Goal: Transaction & Acquisition: Purchase product/service

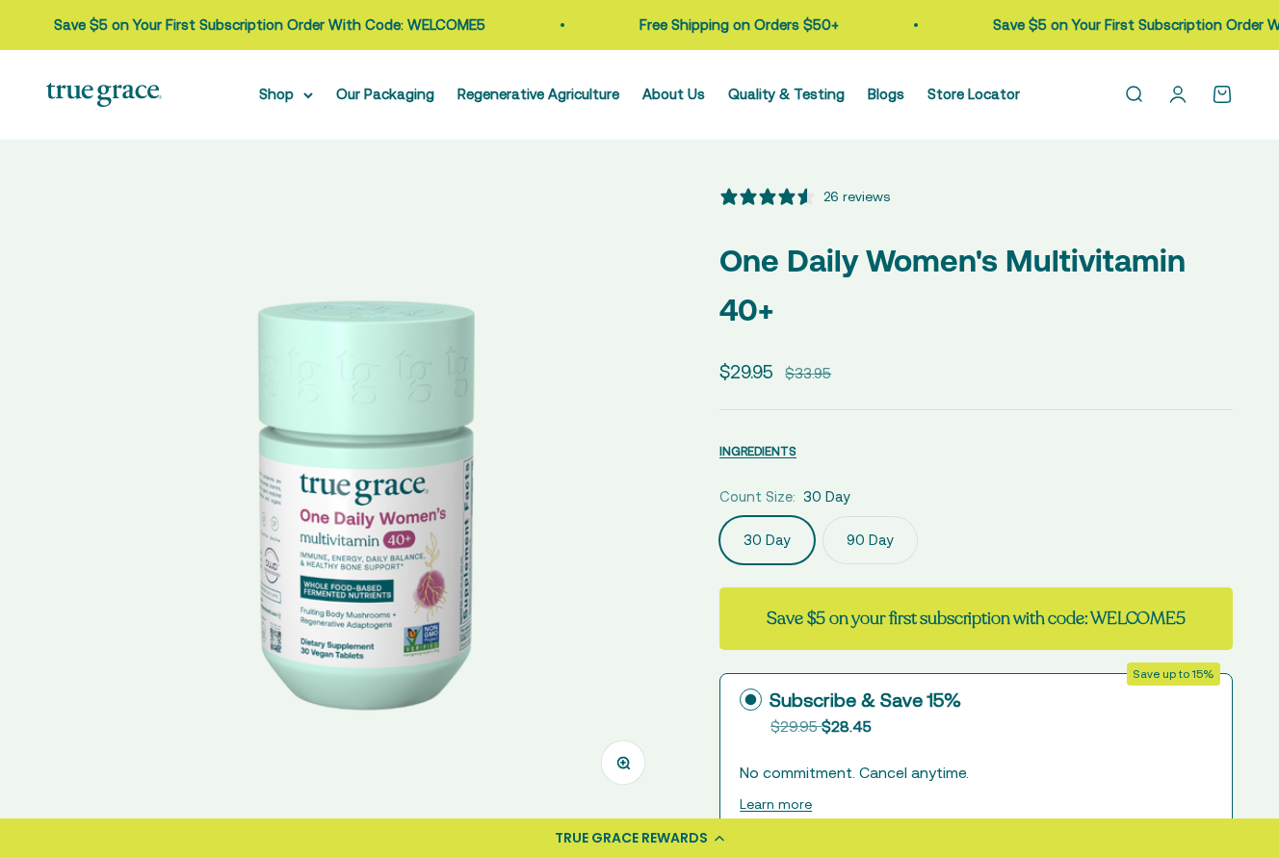
select select "3"
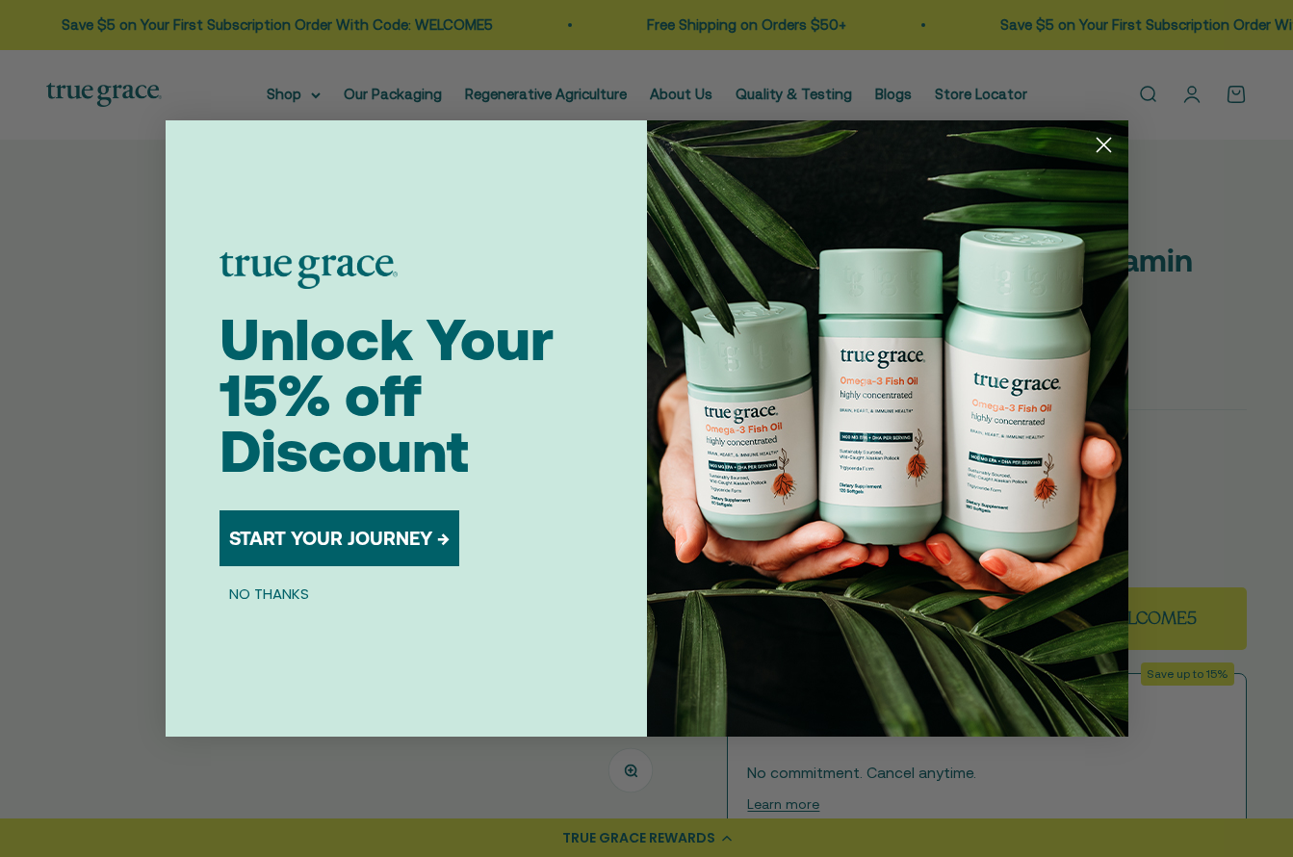
click at [333, 96] on div "Close dialog Unlock Your 15% off Discount START YOUR JOURNEY → NO THANKS Submit" at bounding box center [646, 428] width 1293 height 857
click at [1106, 143] on icon "Close dialog" at bounding box center [1103, 145] width 13 height 13
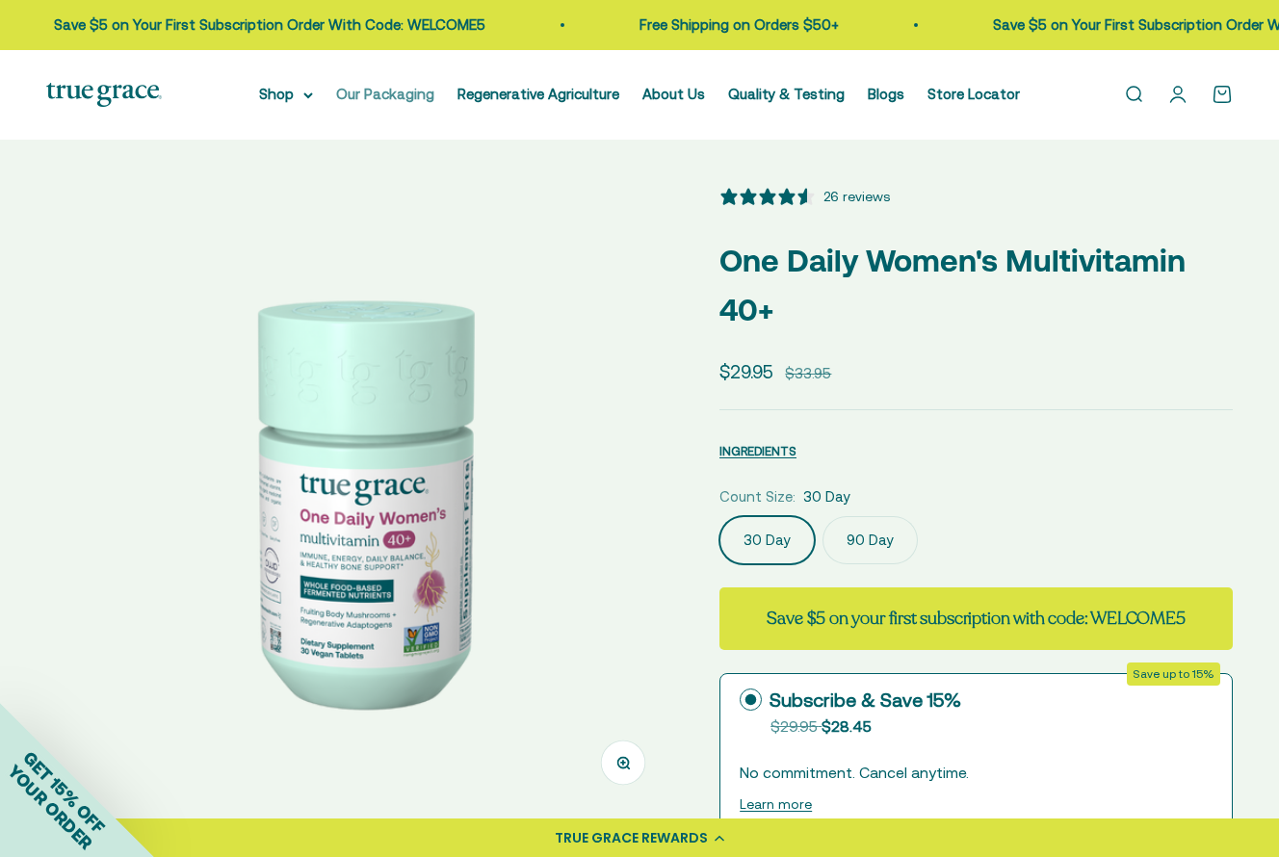
click at [385, 99] on link "Our Packaging" at bounding box center [385, 94] width 98 height 16
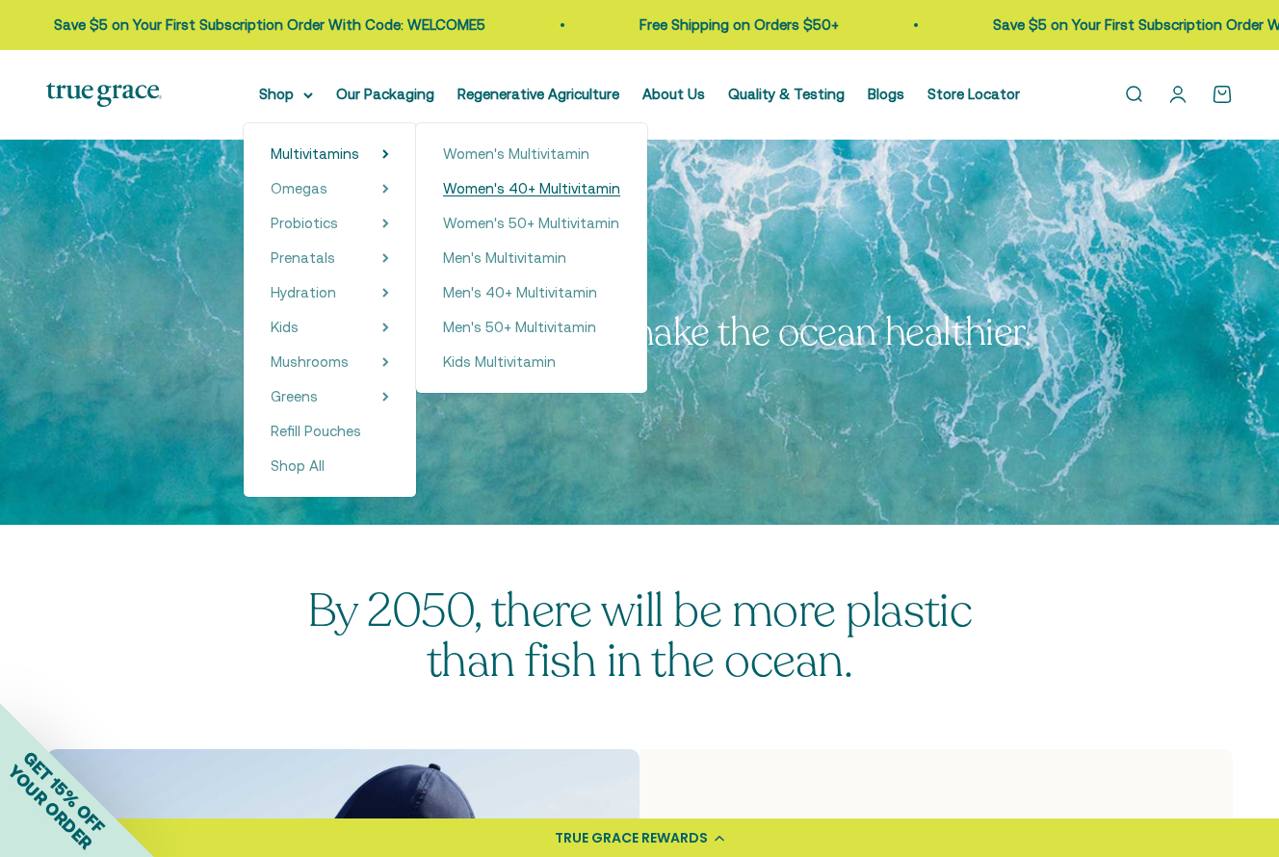
click at [449, 195] on span "Women's 40+ Multivitamin" at bounding box center [531, 188] width 177 height 16
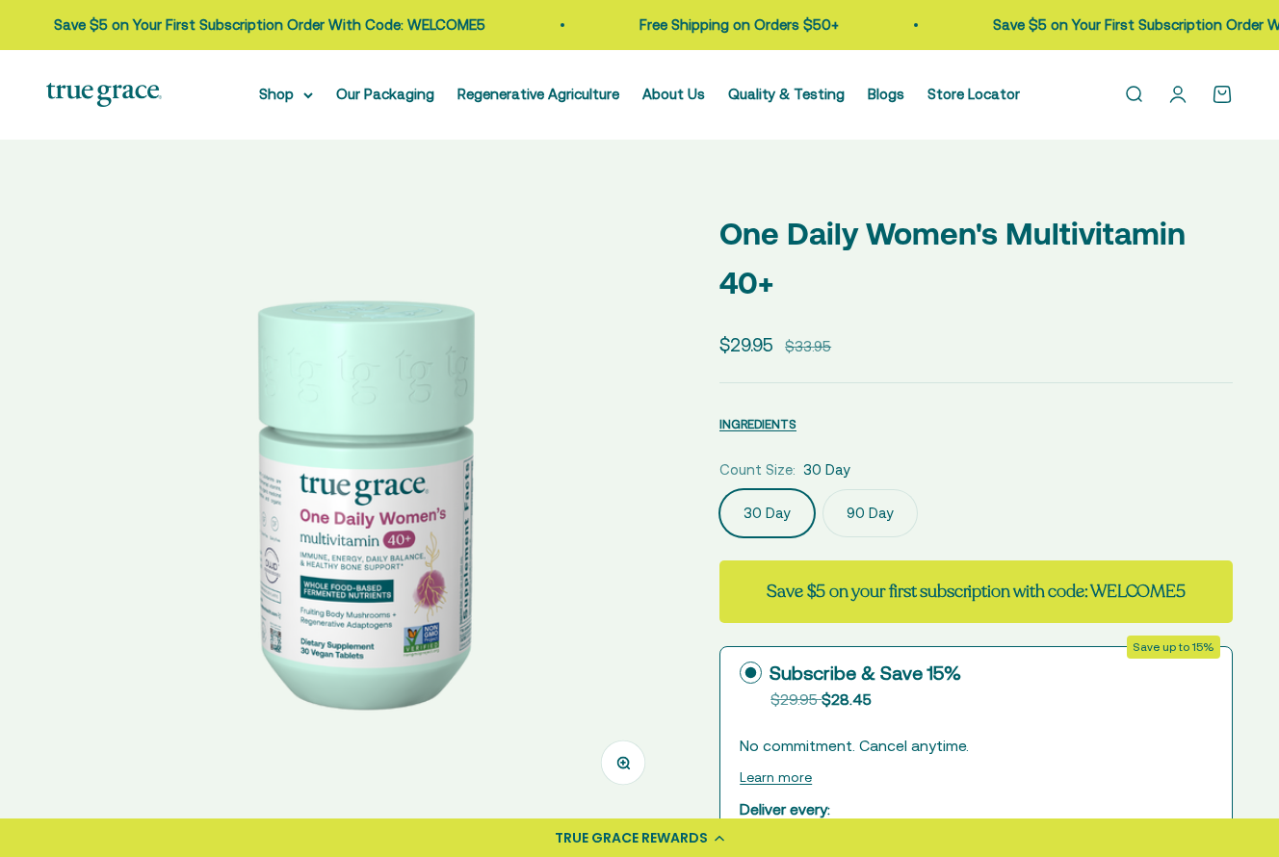
select select "3"
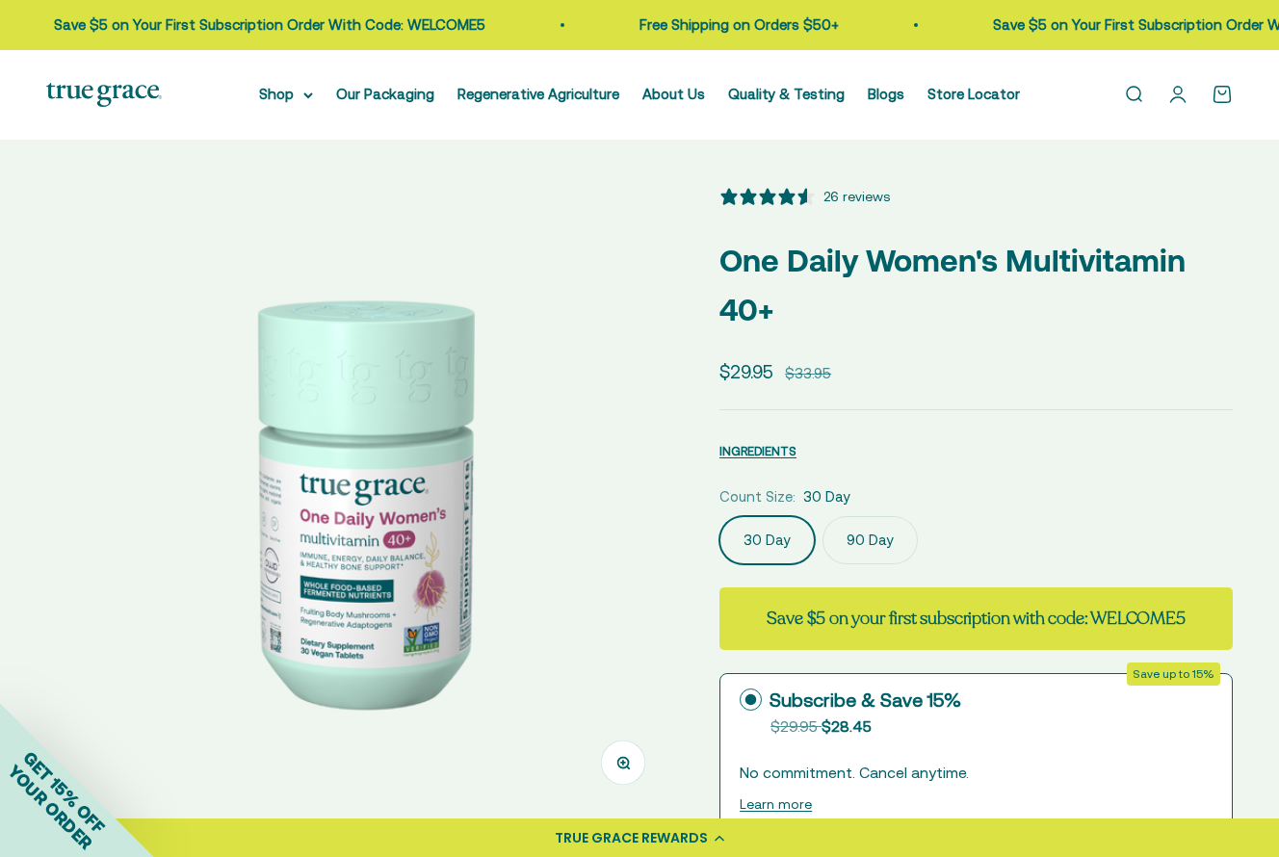
click at [863, 531] on label "90 Day" at bounding box center [869, 540] width 95 height 48
click at [719, 516] on input "90 Day" at bounding box center [718, 515] width 1 height 1
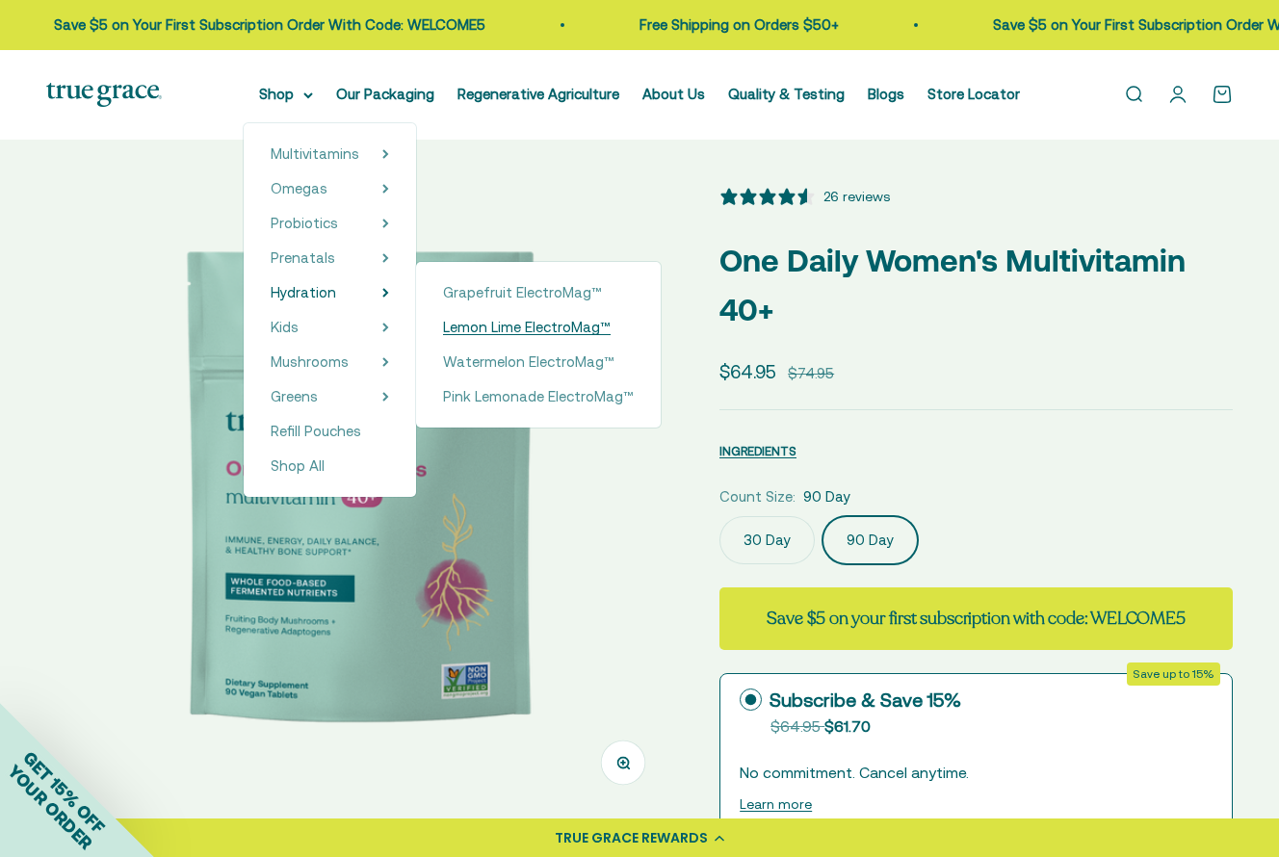
click at [443, 322] on span "Lemon Lime ElectroMag™" at bounding box center [527, 327] width 168 height 16
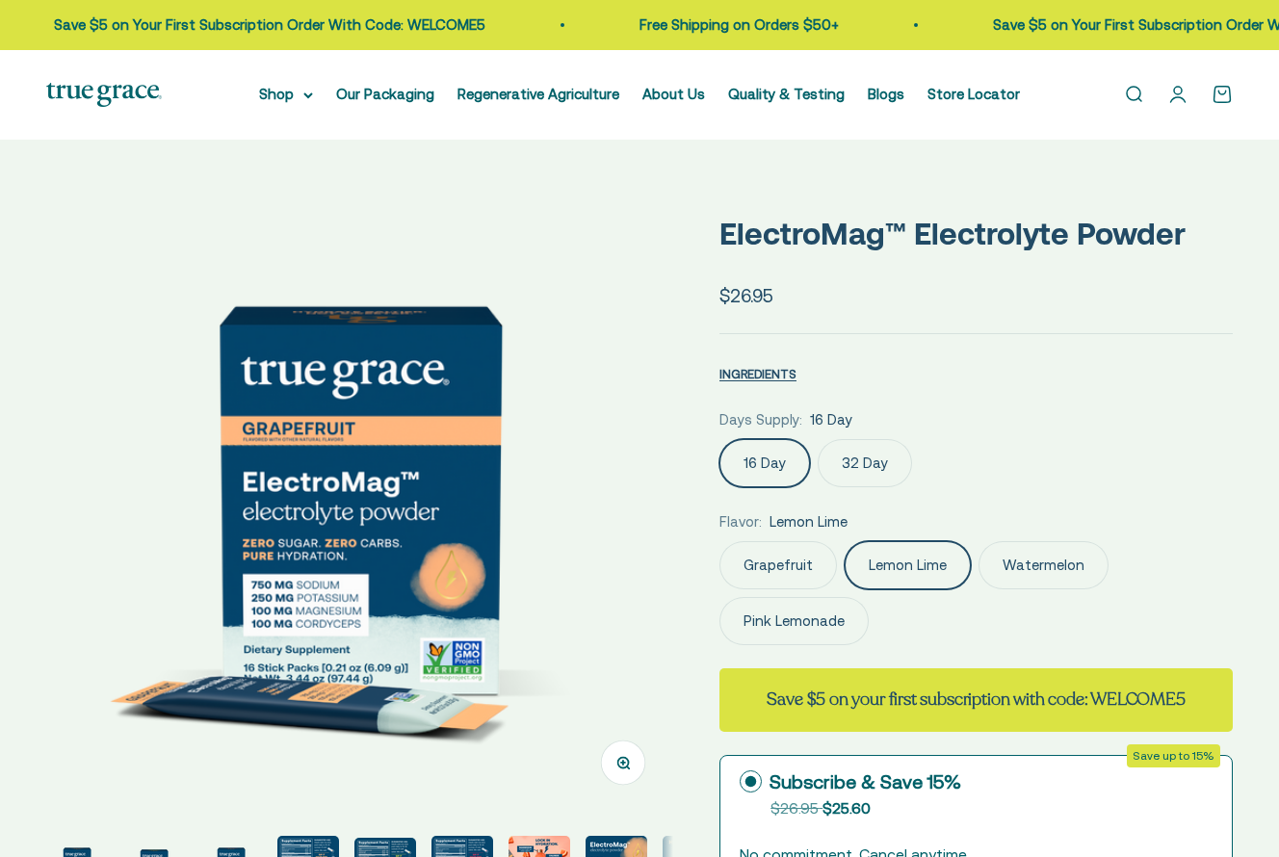
select select "3"
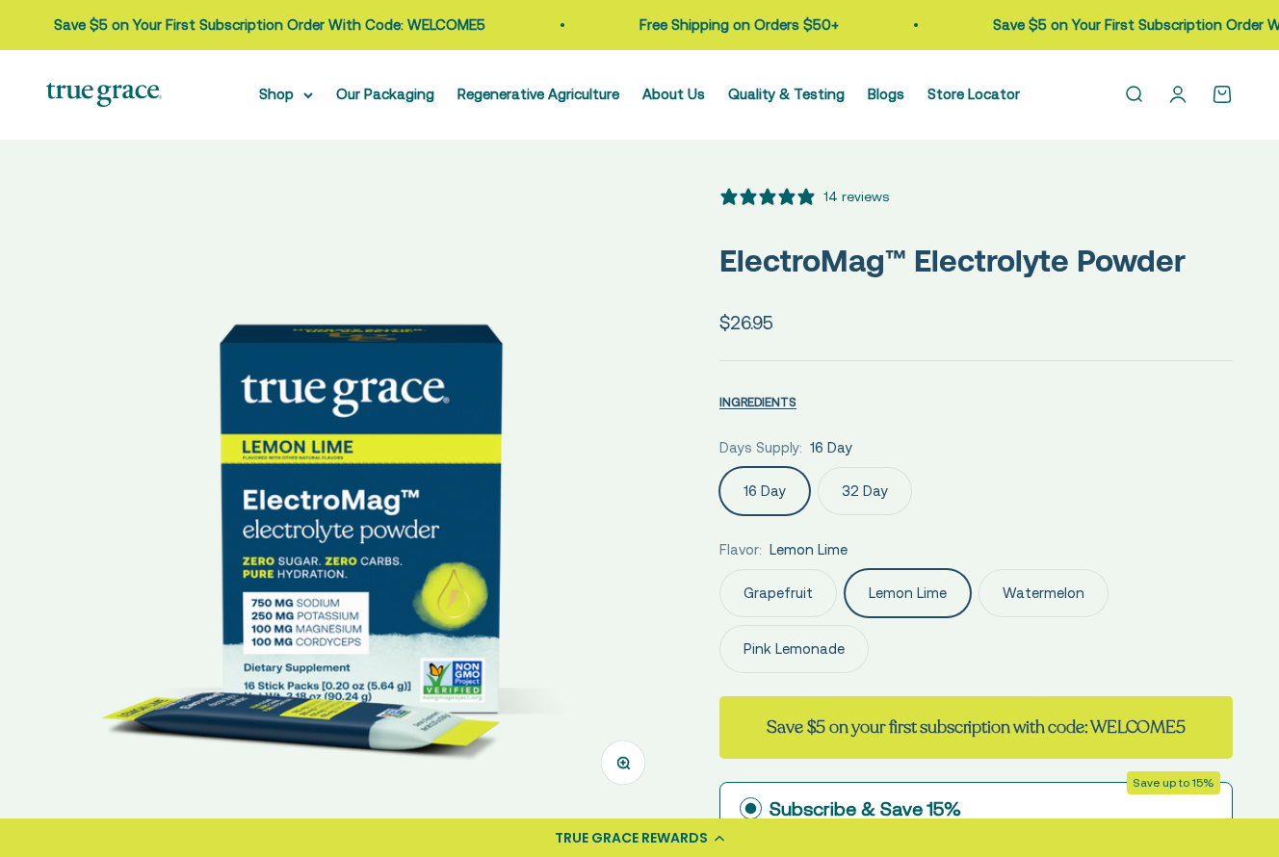
scroll to position [147, 0]
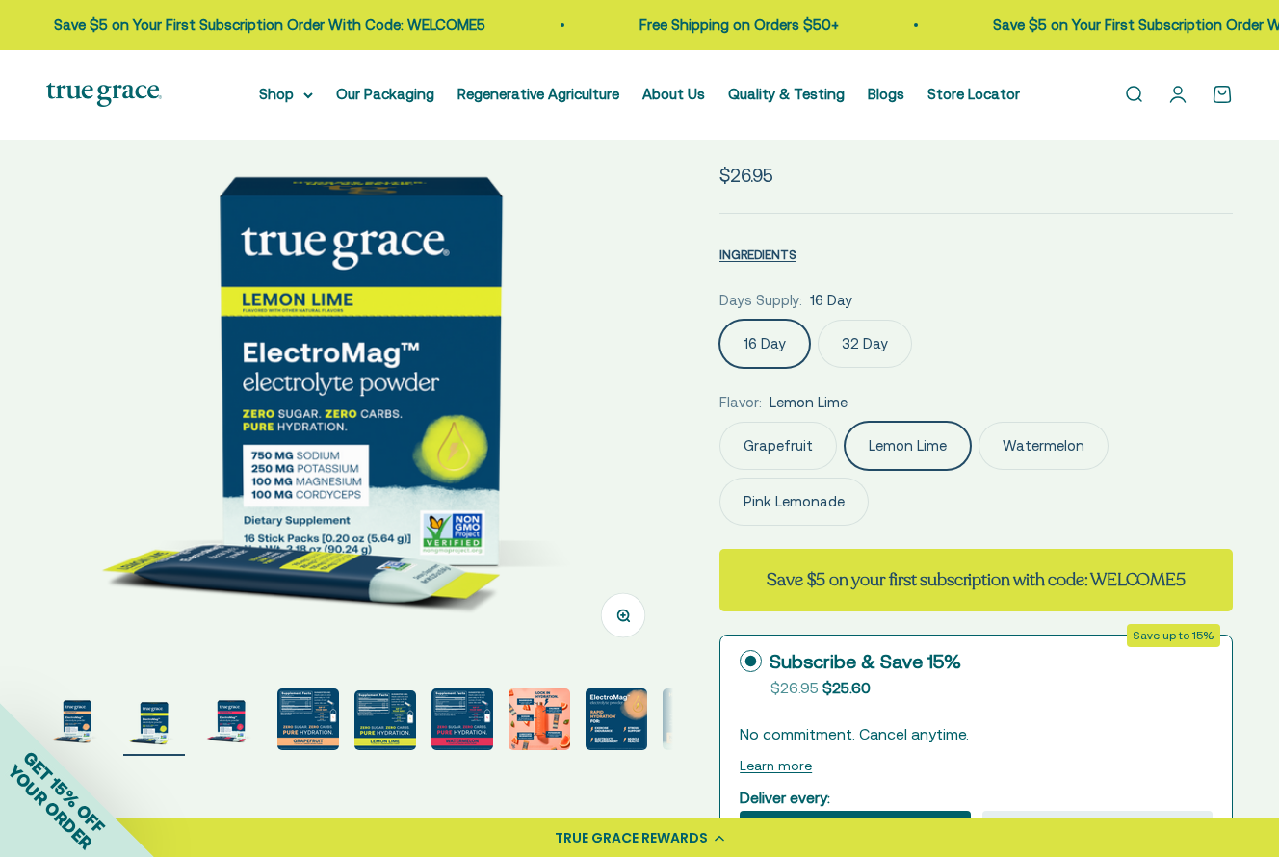
click at [210, 724] on img "Go to item 3" at bounding box center [231, 720] width 62 height 62
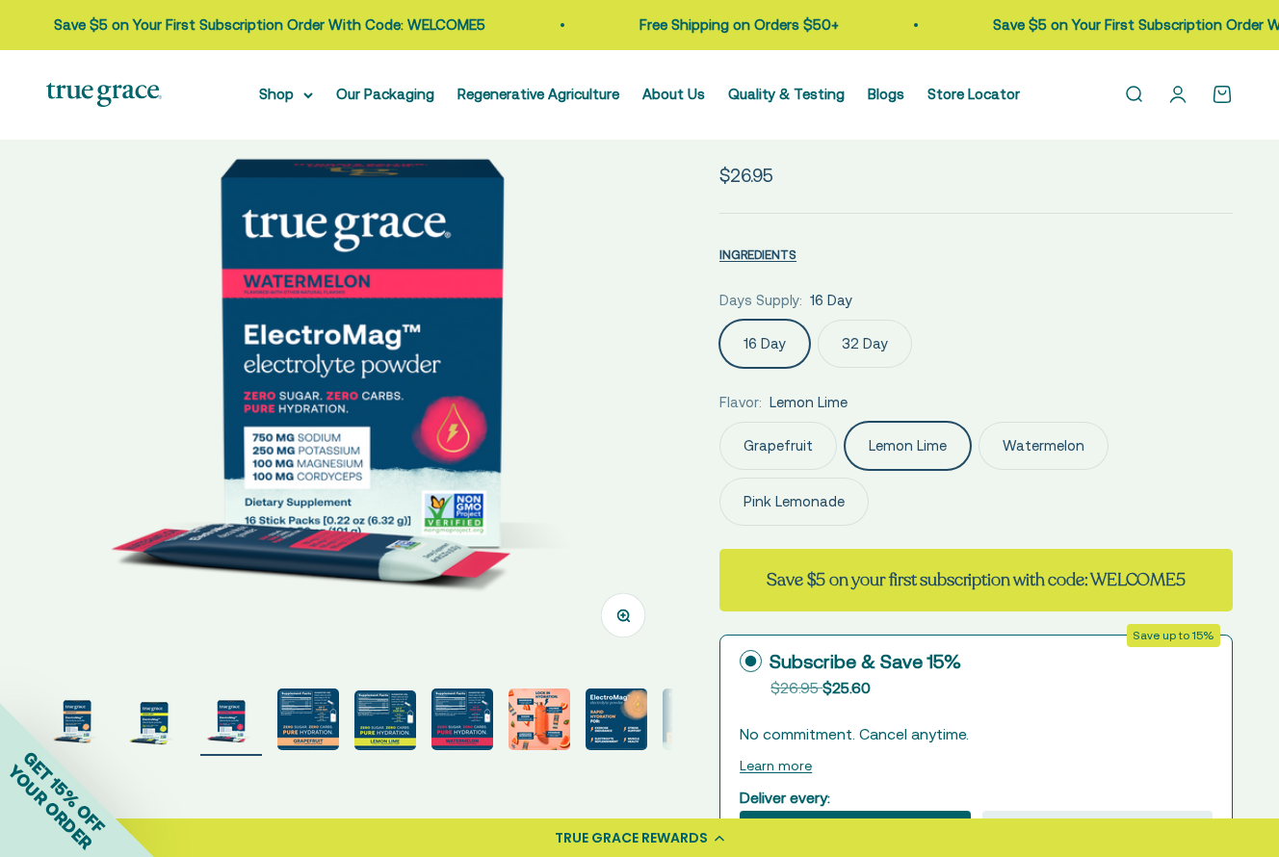
scroll to position [0, 1277]
click at [303, 718] on img "Go to item 4" at bounding box center [308, 720] width 62 height 62
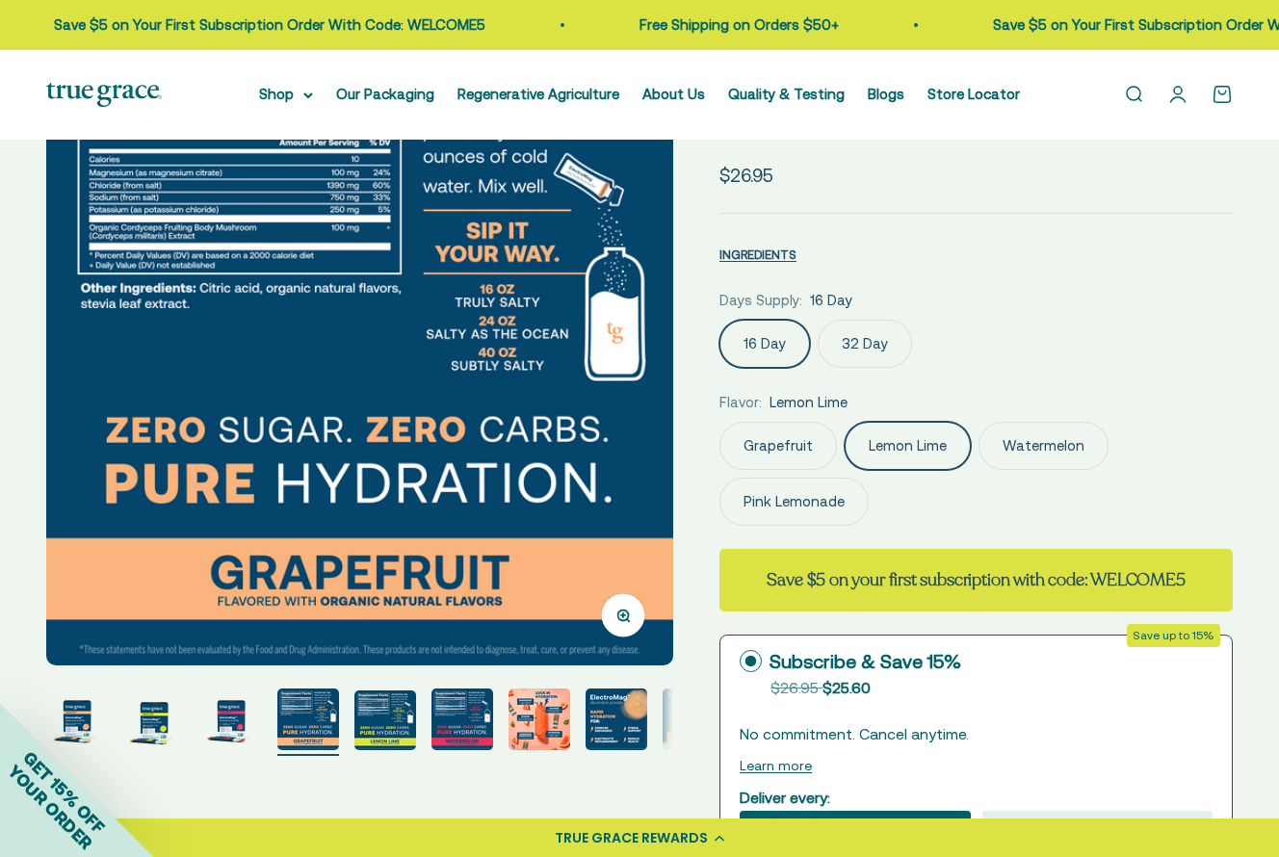
click at [376, 721] on img "Go to item 5" at bounding box center [385, 721] width 62 height 60
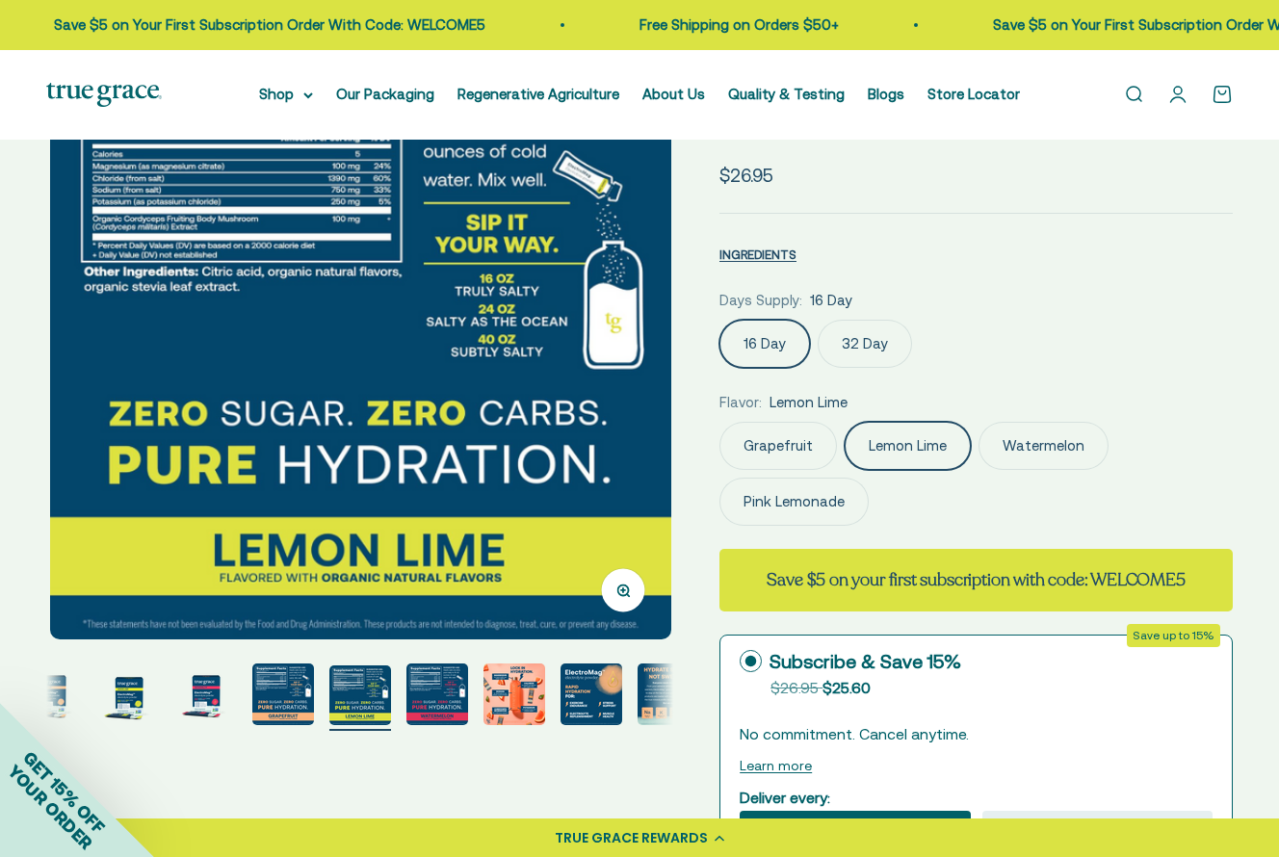
scroll to position [0, 2555]
click at [427, 722] on img "Go to item 6" at bounding box center [437, 695] width 62 height 62
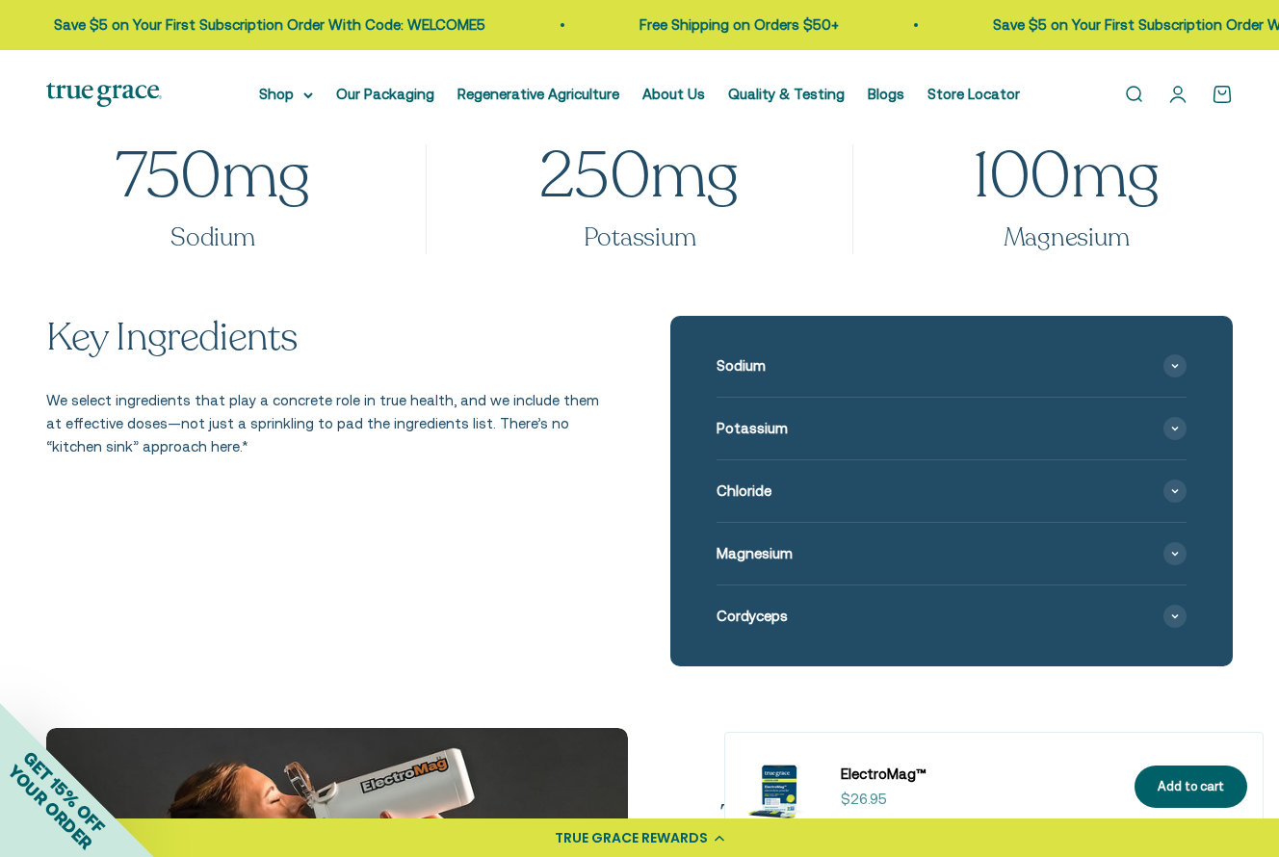
scroll to position [1967, 0]
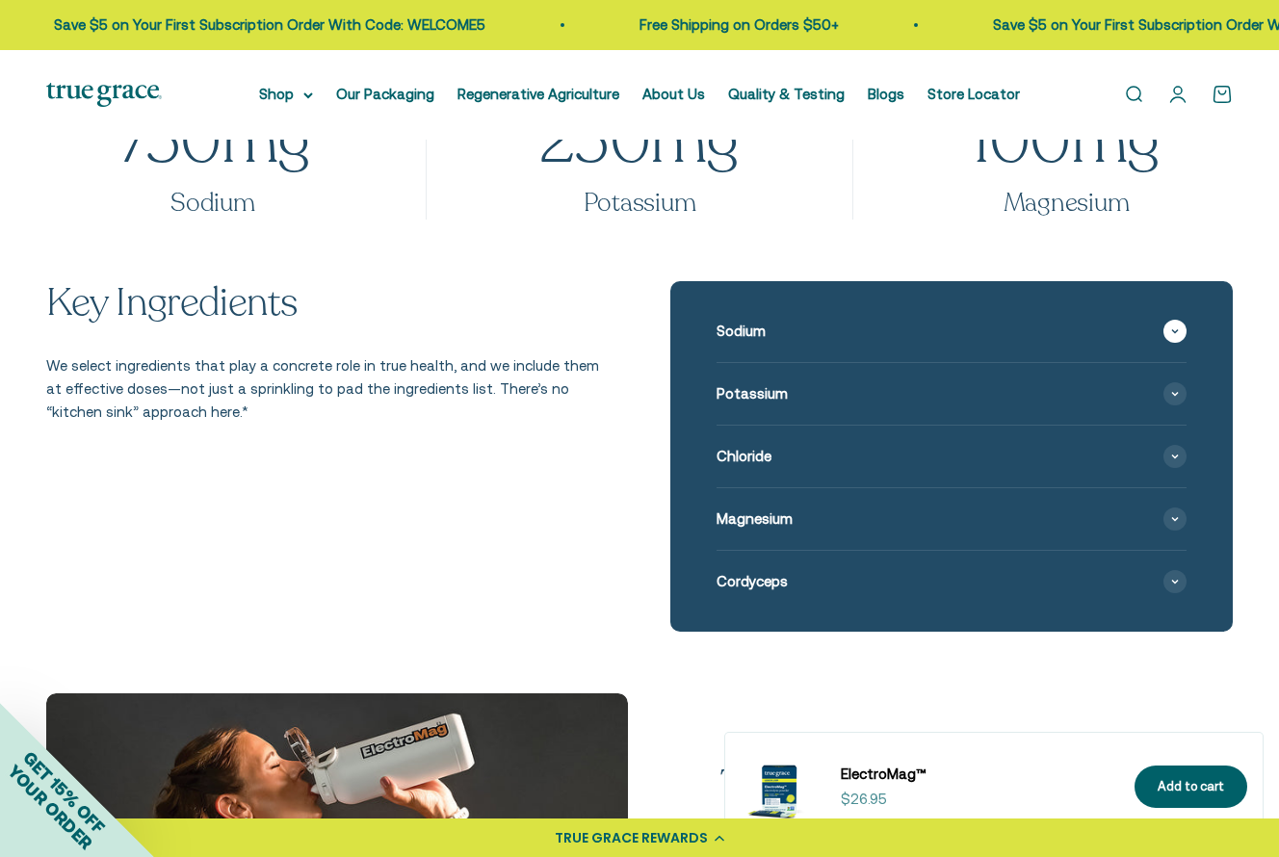
click at [745, 320] on span "Sodium" at bounding box center [741, 331] width 49 height 23
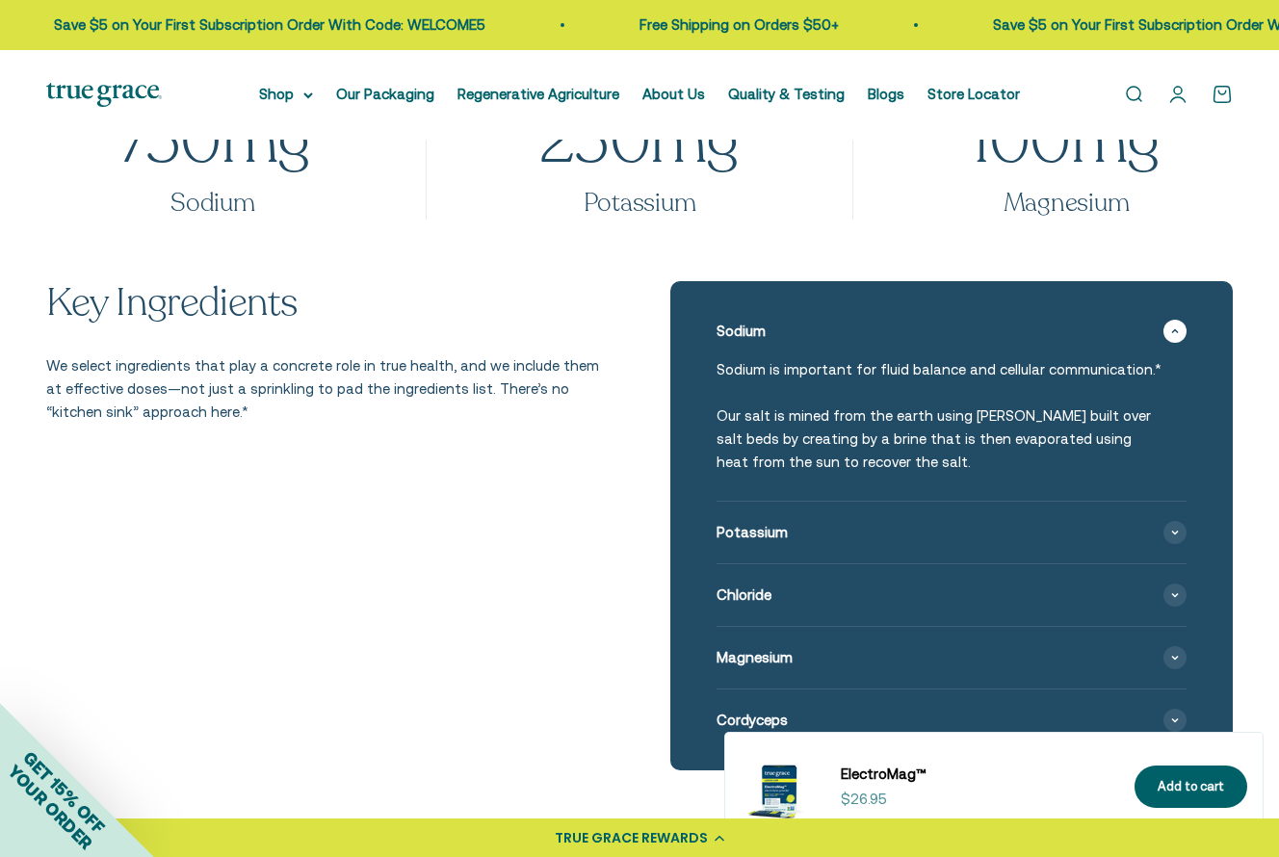
click at [745, 320] on span "Sodium" at bounding box center [741, 331] width 49 height 23
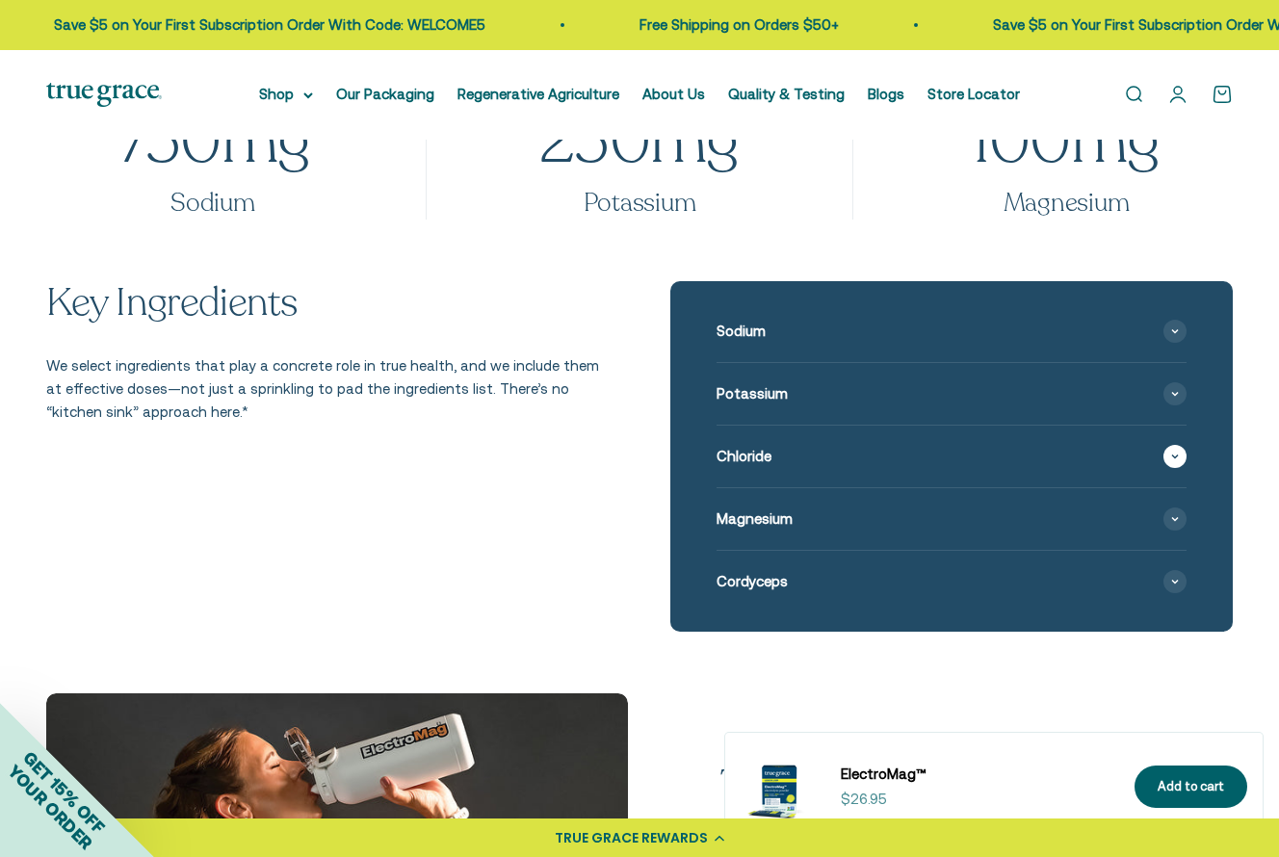
click at [771, 452] on span "Chloride" at bounding box center [744, 456] width 55 height 23
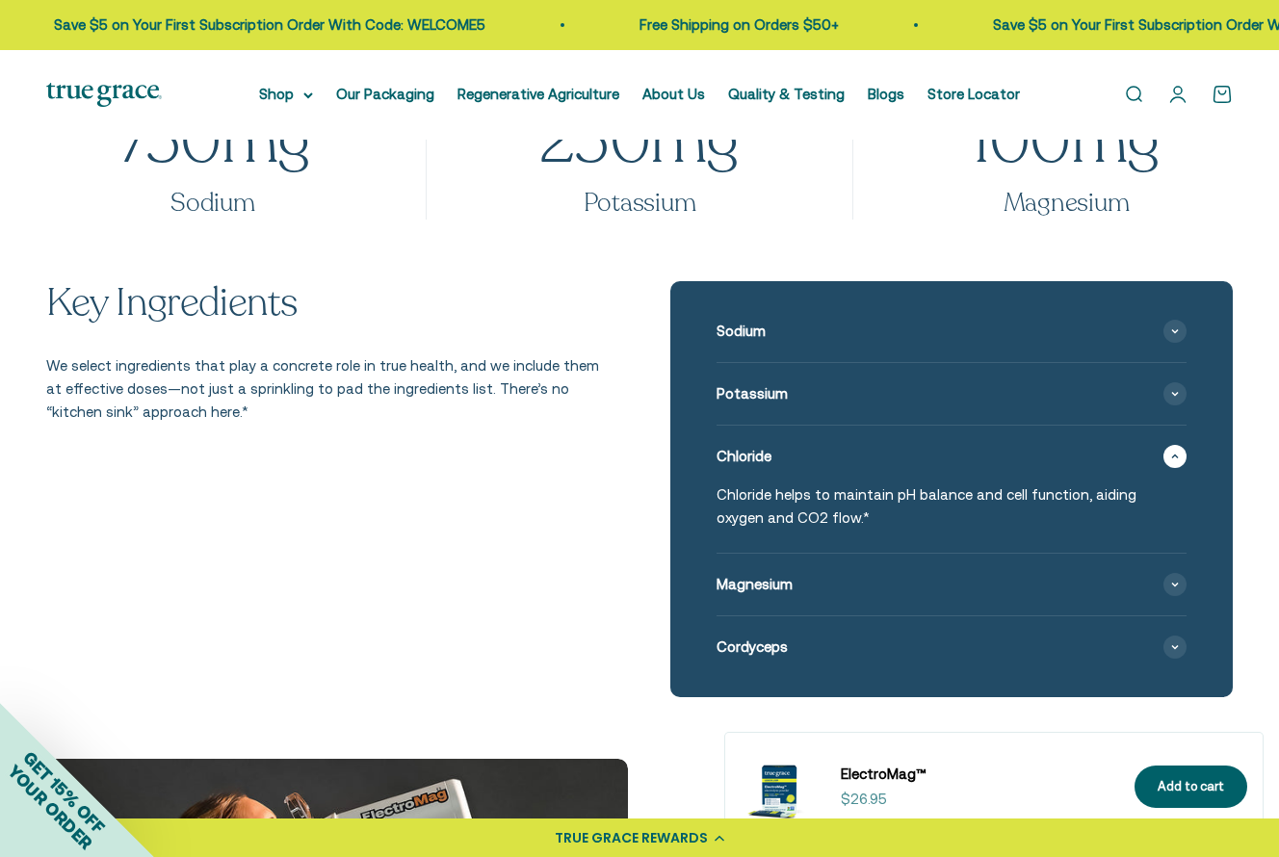
click at [771, 452] on span "Chloride" at bounding box center [744, 456] width 55 height 23
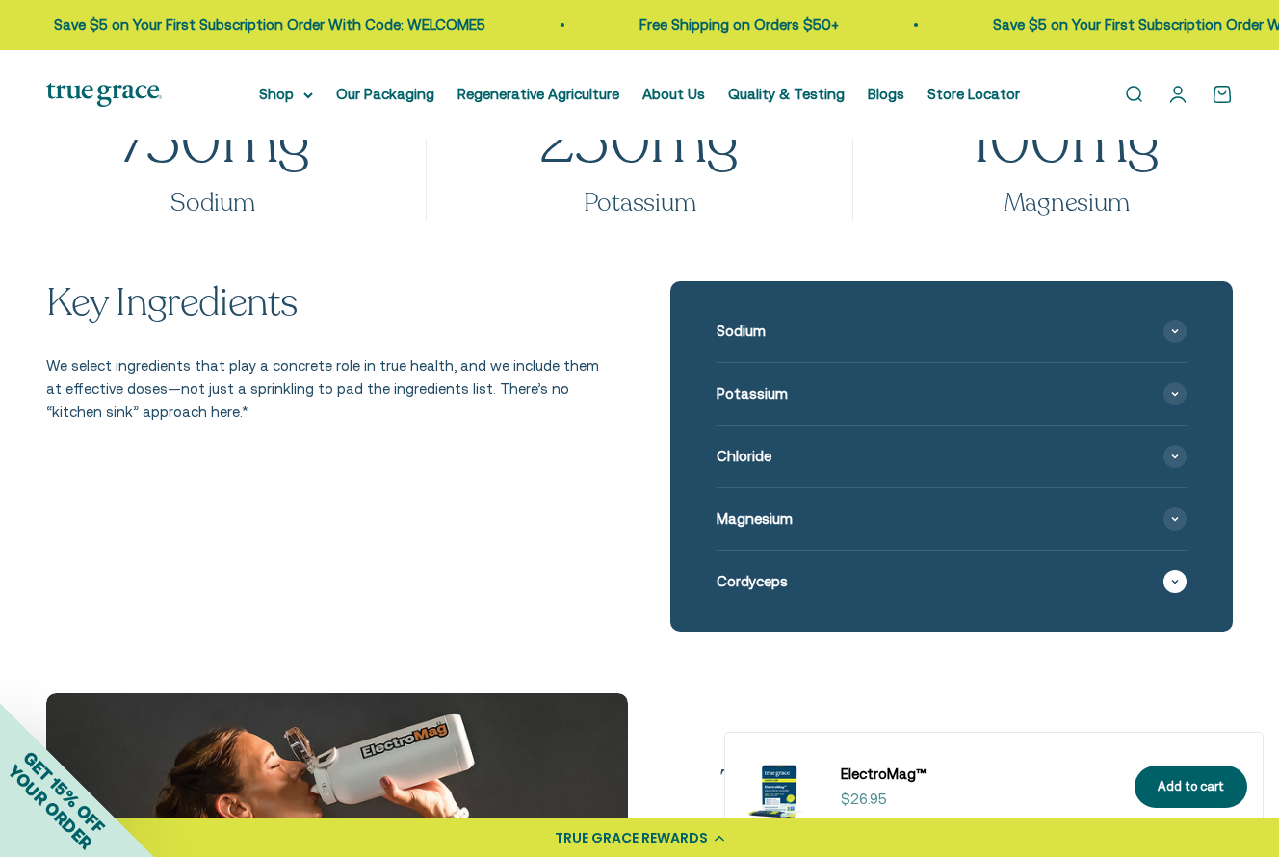
click at [783, 586] on div "Cordyceps" at bounding box center [952, 582] width 470 height 62
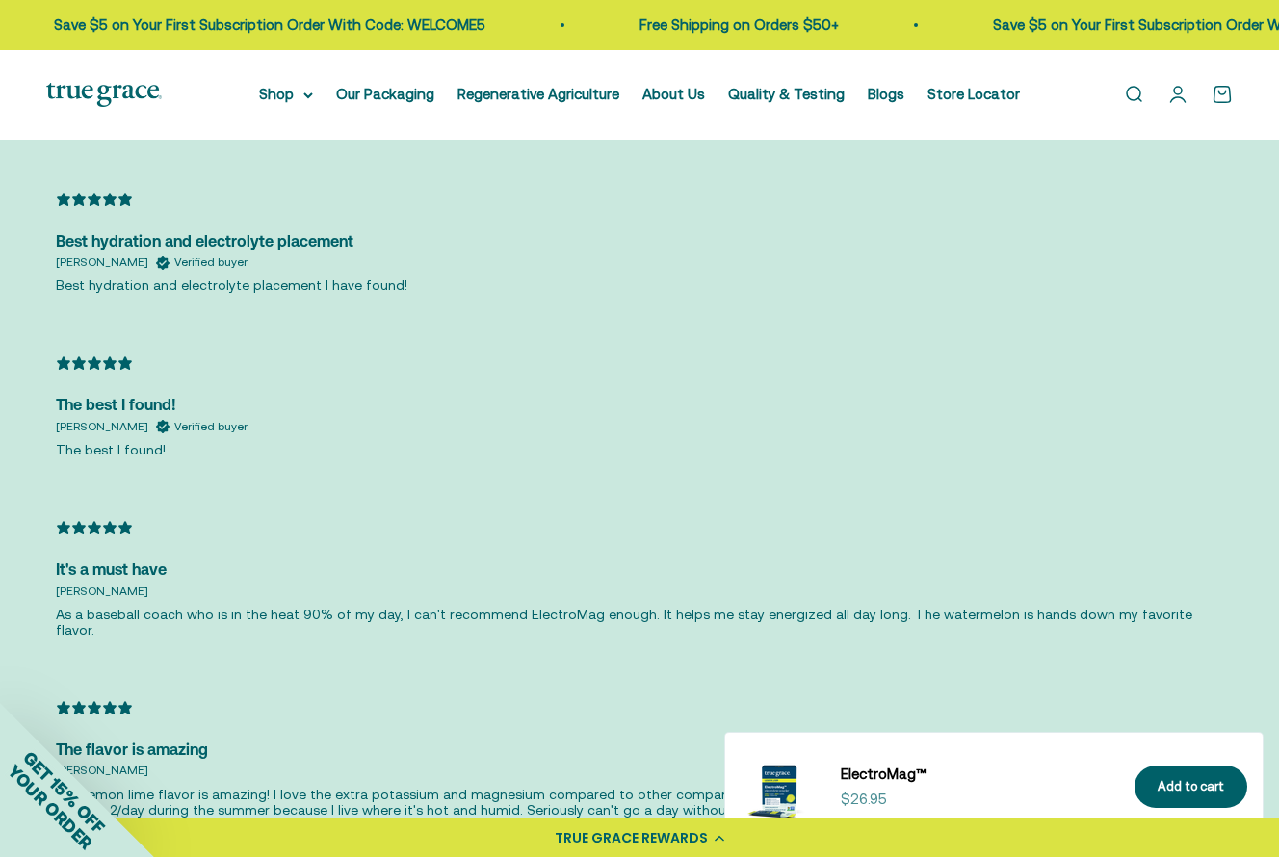
scroll to position [4691, 0]
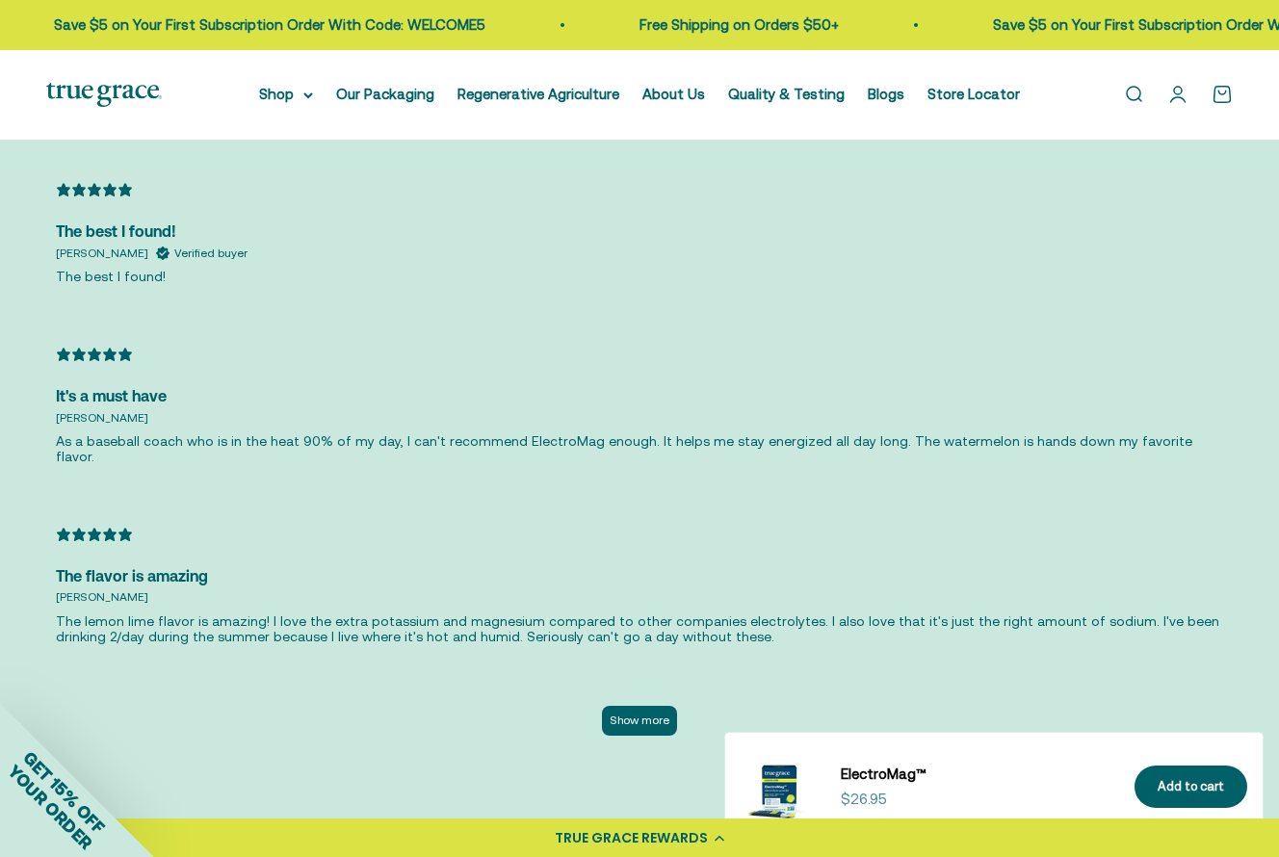
click at [635, 706] on button "Show more" at bounding box center [639, 721] width 75 height 30
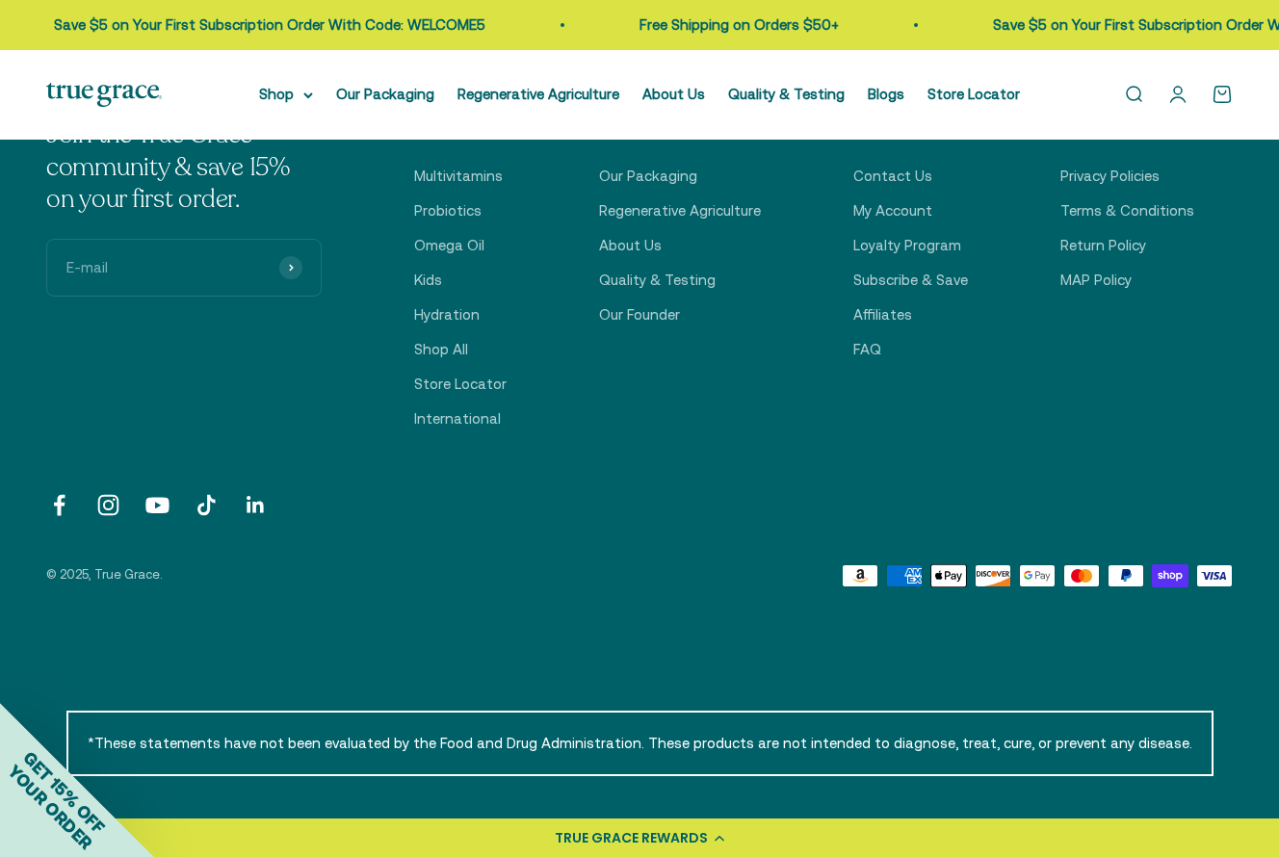
scroll to position [7233, 0]
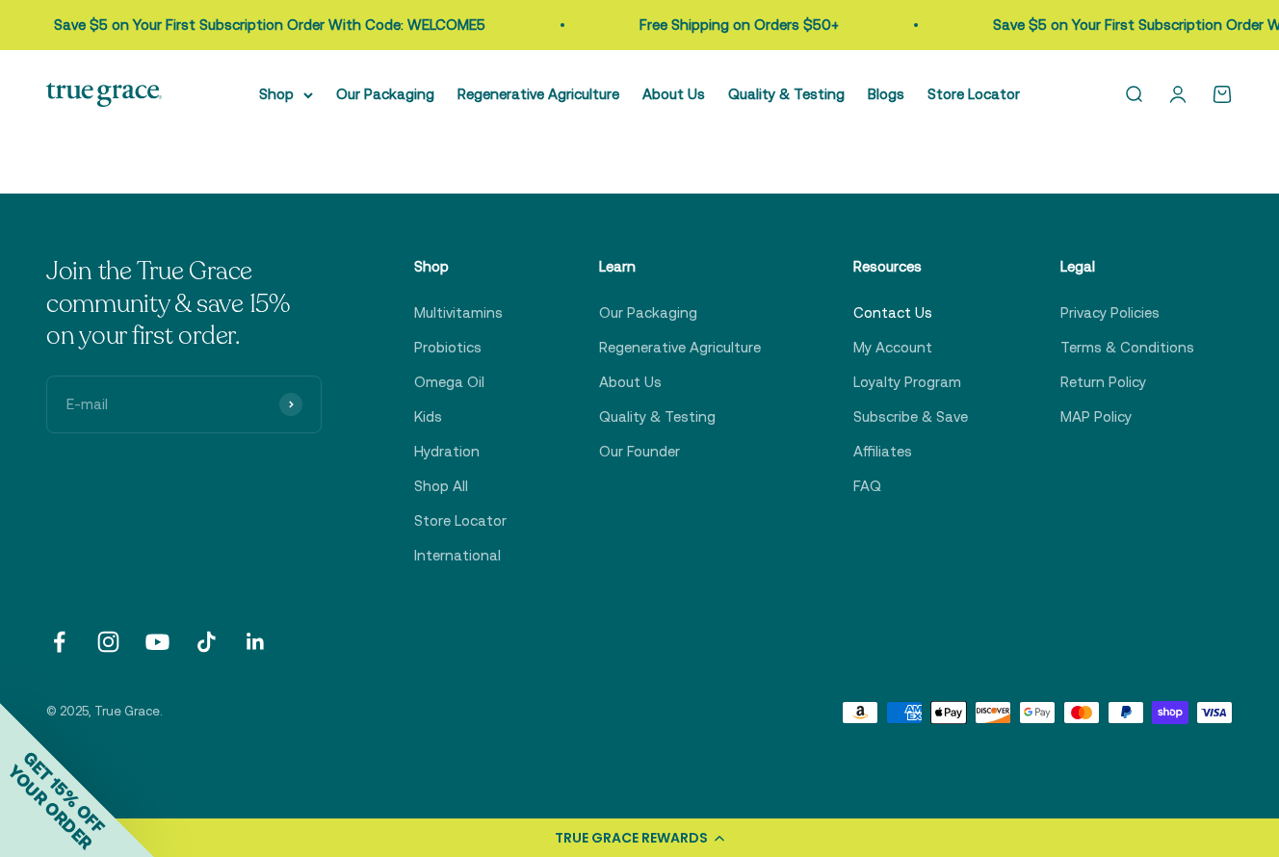
click at [873, 301] on link "Contact Us" at bounding box center [892, 312] width 79 height 23
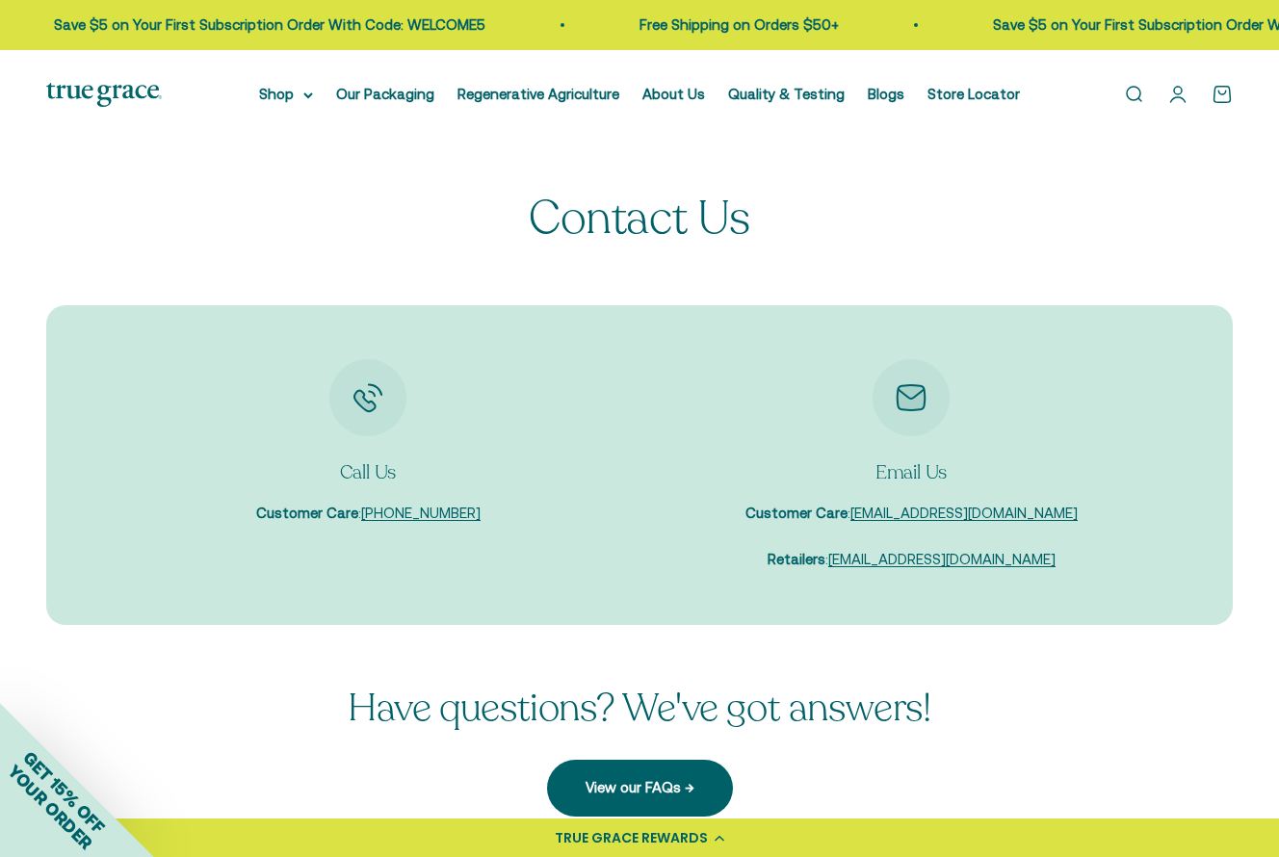
scroll to position [12, 0]
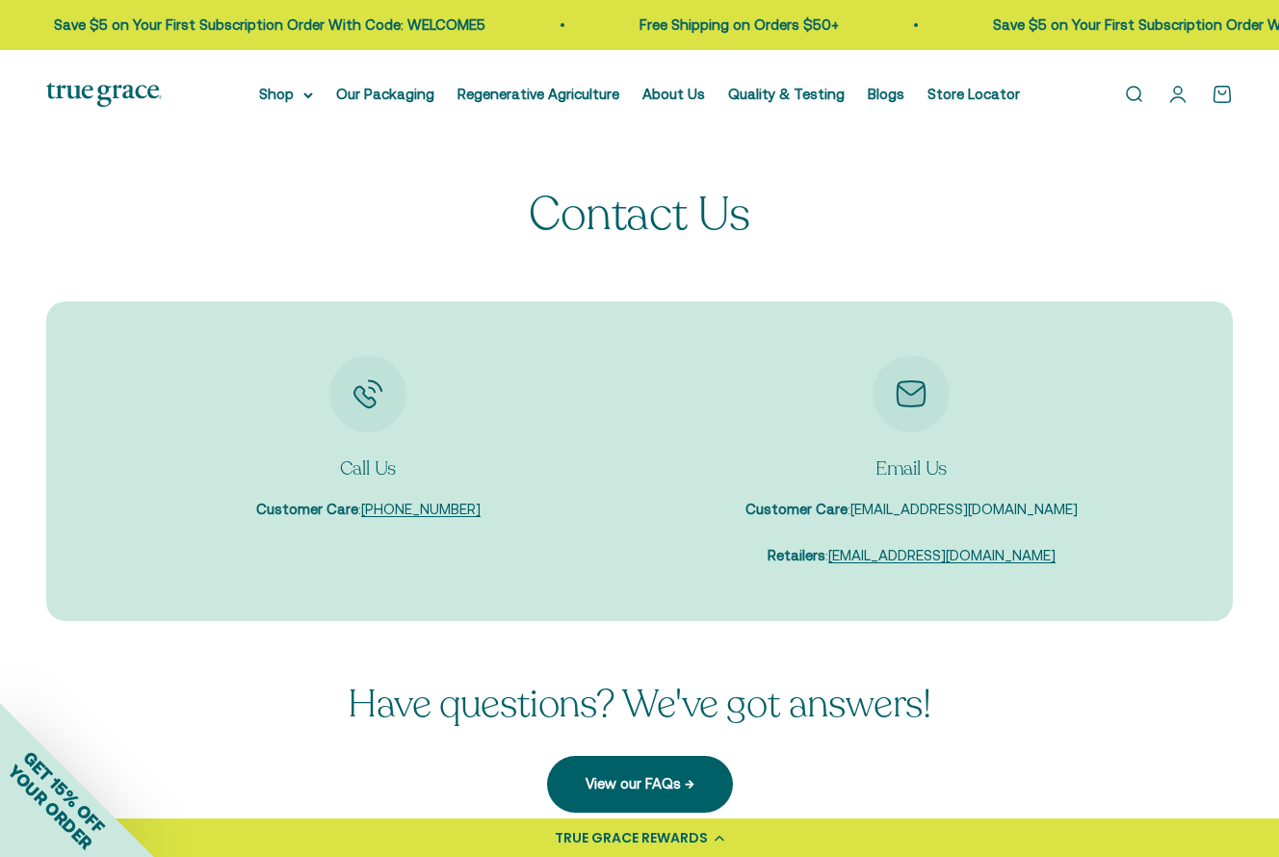
drag, startPoint x: 1076, startPoint y: 514, endPoint x: 882, endPoint y: 513, distance: 193.6
click at [882, 513] on div "Email Us Customer Care : [EMAIL_ADDRESS][DOMAIN_NAME] Retailers : [EMAIL_ADDRES…" at bounding box center [911, 461] width 520 height 212
click at [997, 514] on link "[EMAIL_ADDRESS][DOMAIN_NAME]" at bounding box center [963, 509] width 227 height 16
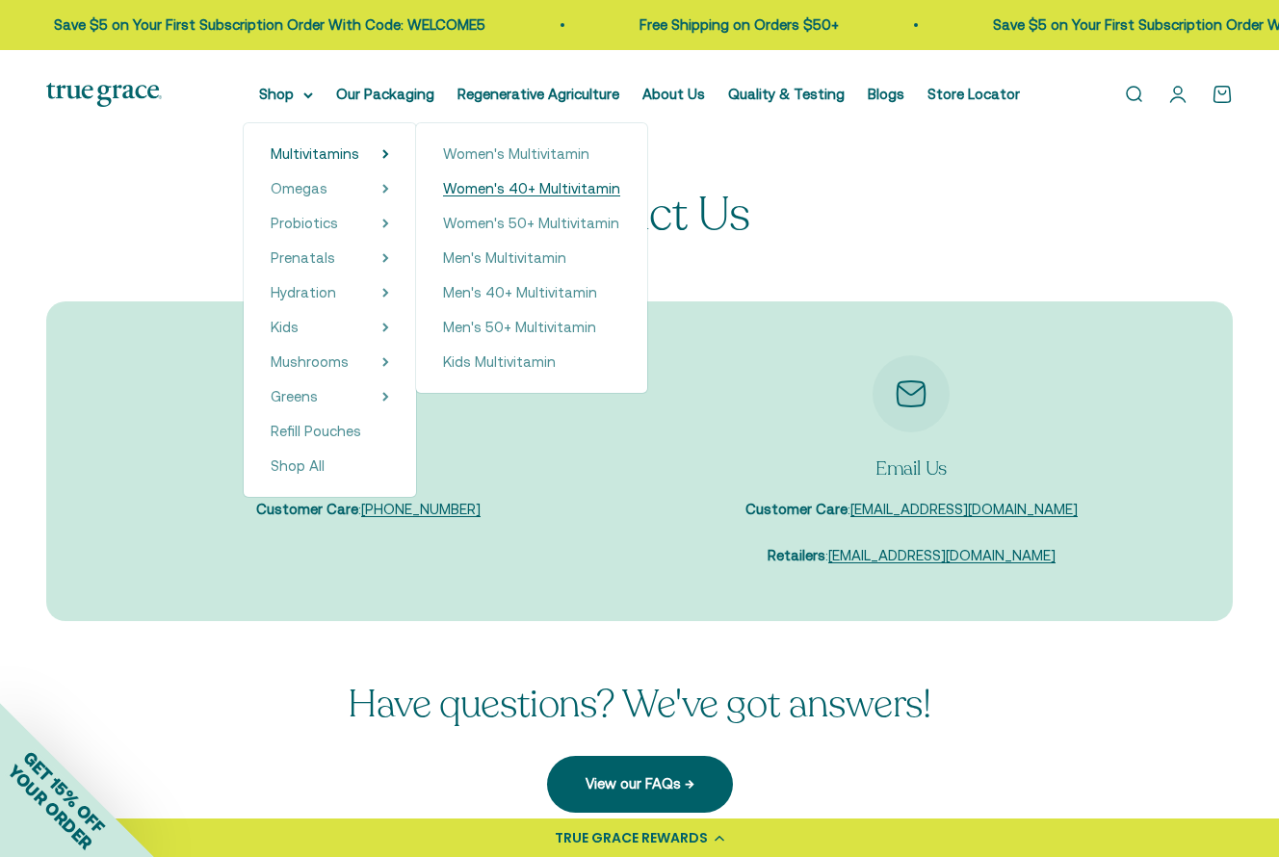
click at [489, 192] on span "Women's 40+ Multivitamin" at bounding box center [531, 188] width 177 height 16
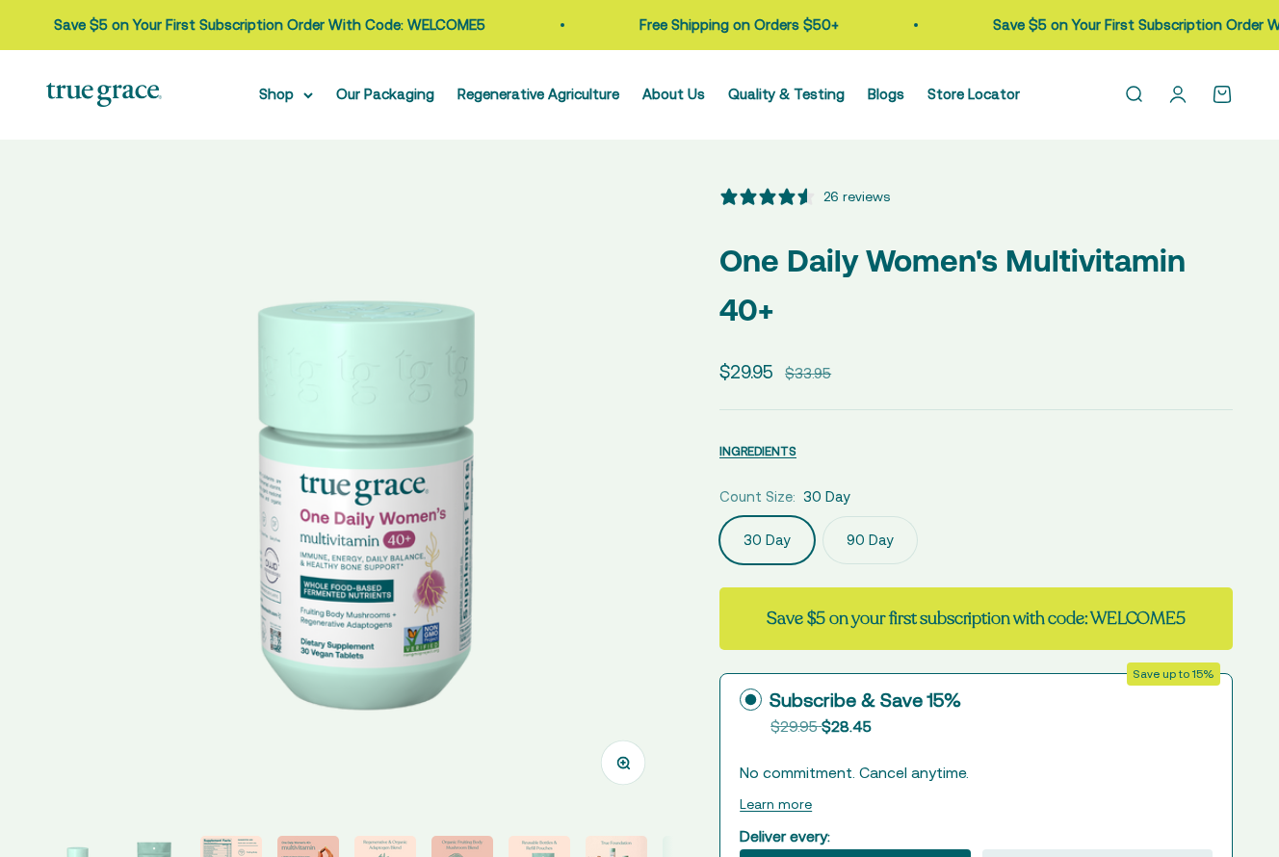
select select "3"
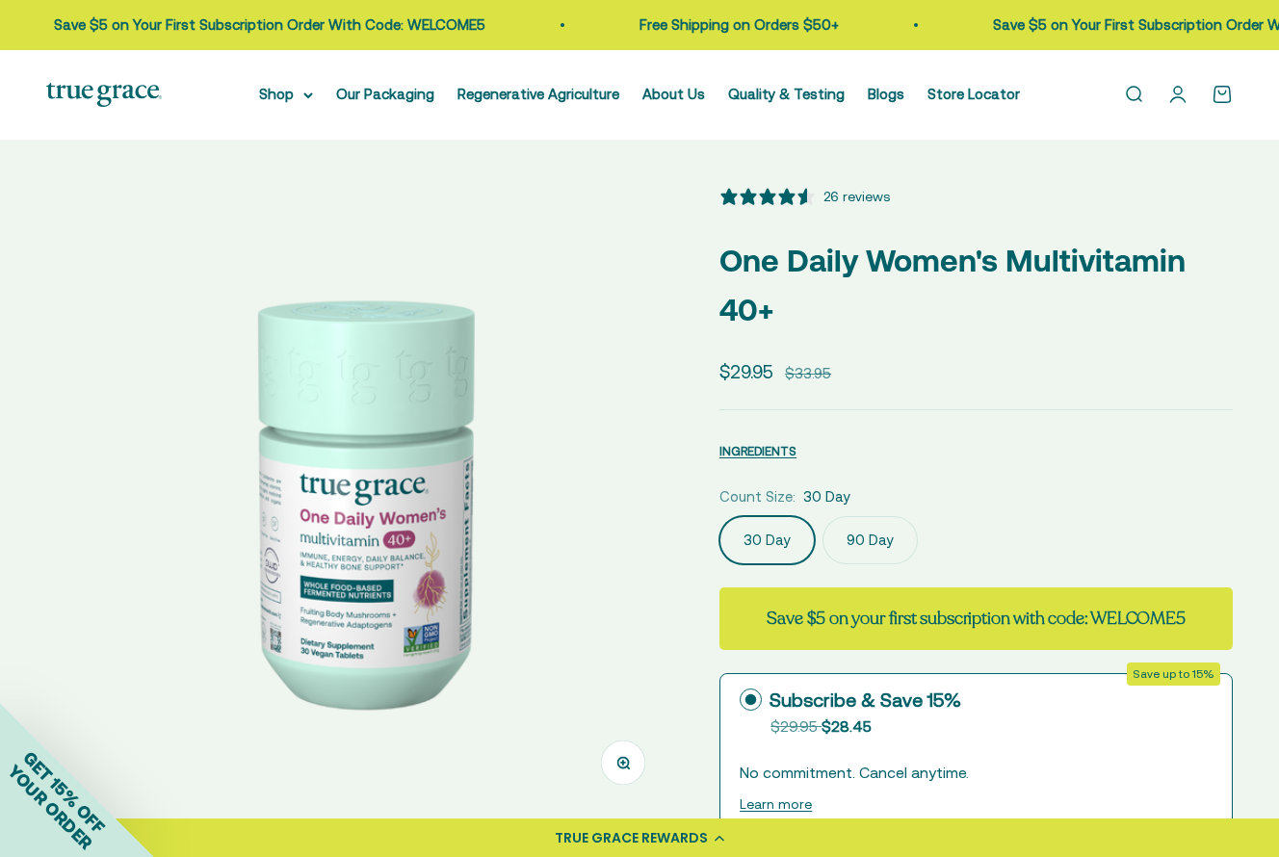
click at [875, 541] on label "90 Day" at bounding box center [869, 540] width 95 height 48
click at [719, 516] on input "90 Day" at bounding box center [718, 515] width 1 height 1
